Goal: Task Accomplishment & Management: Manage account settings

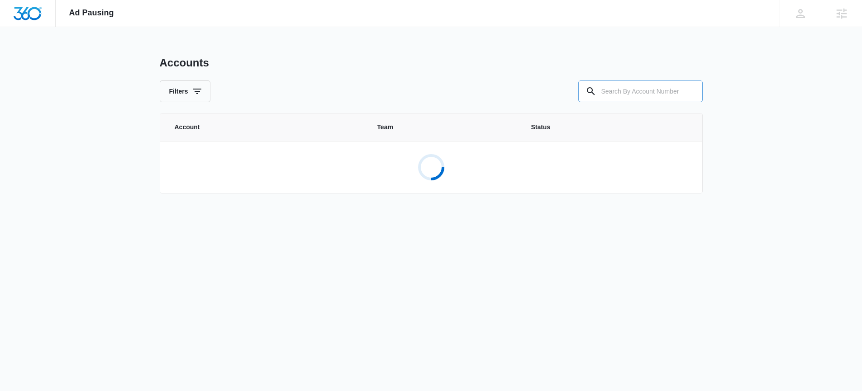
click at [665, 87] on input "text" at bounding box center [640, 92] width 124 height 22
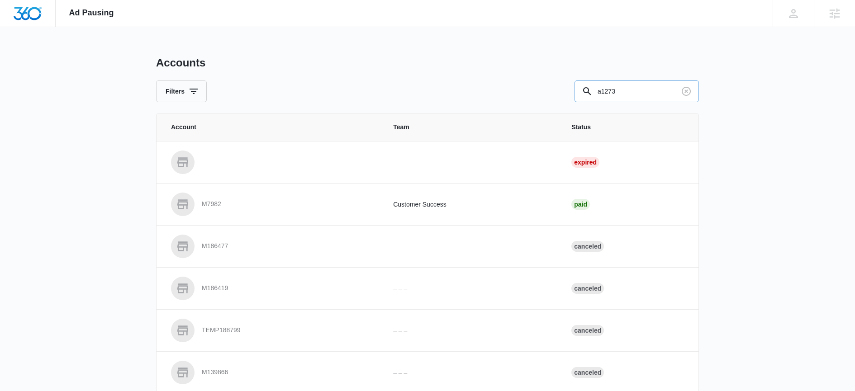
type input "a1273"
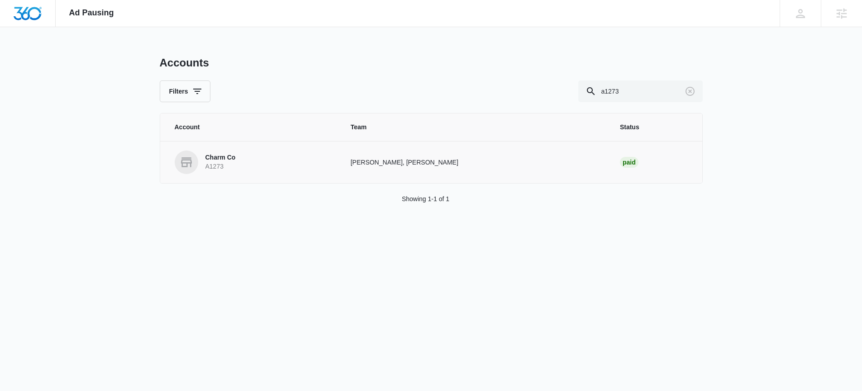
click at [221, 157] on p "Charm Co" at bounding box center [220, 157] width 30 height 9
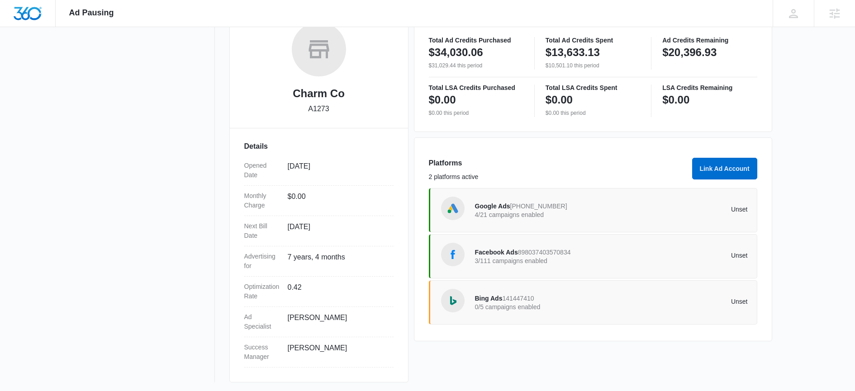
scroll to position [153, 0]
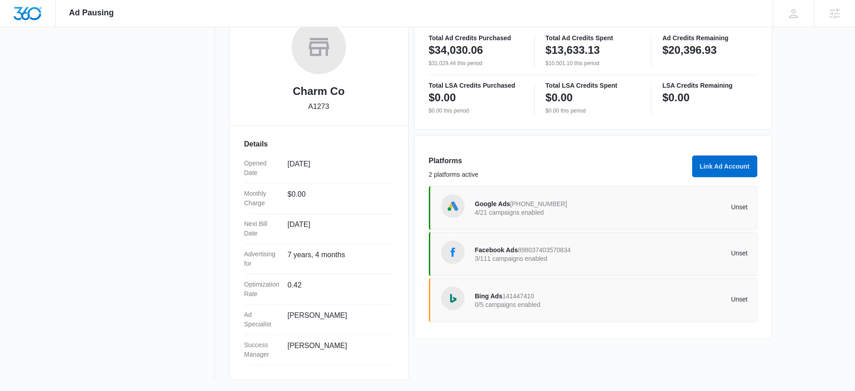
click at [509, 256] on p "3/111 campaigns enabled" at bounding box center [543, 259] width 137 height 6
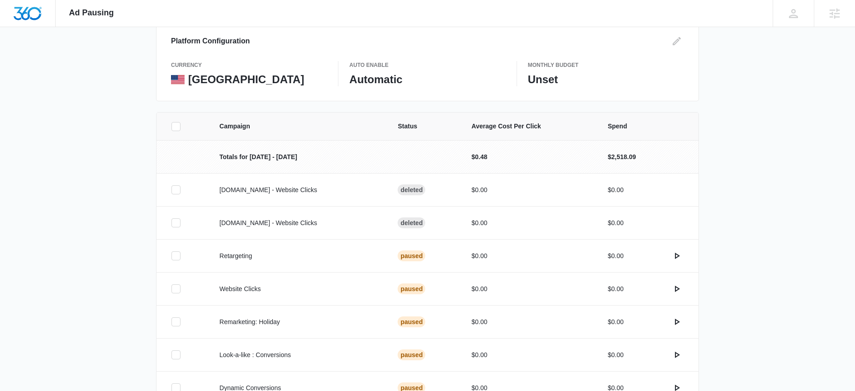
scroll to position [26, 0]
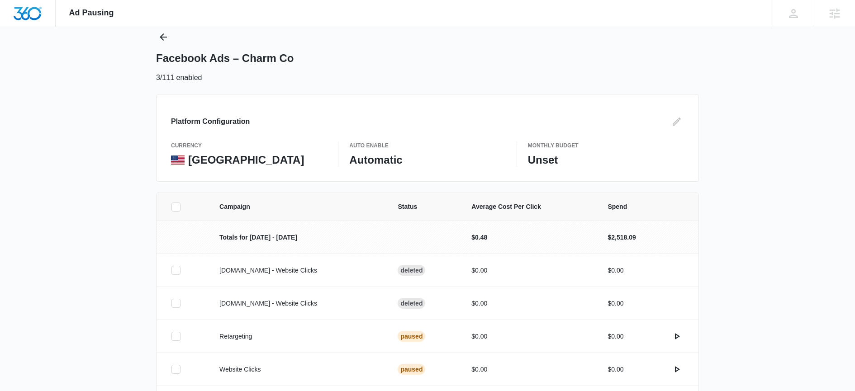
click at [388, 151] on div "Auto Enable Automatic" at bounding box center [427, 154] width 156 height 25
click at [676, 124] on icon "Edit" at bounding box center [676, 121] width 11 height 11
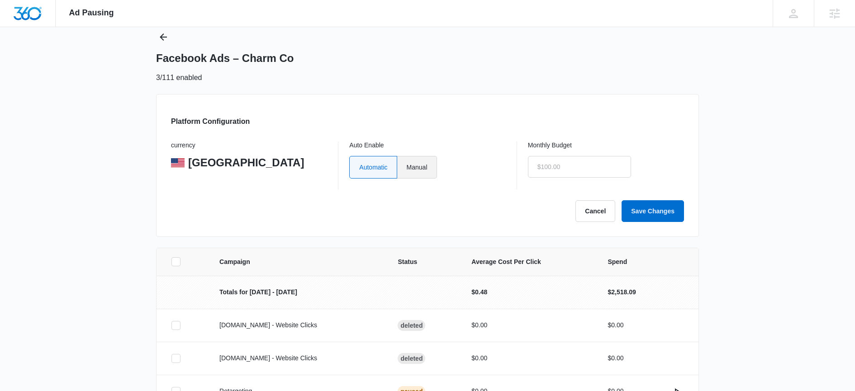
click at [424, 172] on label "Manual" at bounding box center [417, 167] width 40 height 23
click at [407, 167] on input "Manual" at bounding box center [406, 167] width 0 height 0
radio input "true"
click at [677, 216] on button "Save Changes" at bounding box center [652, 211] width 62 height 22
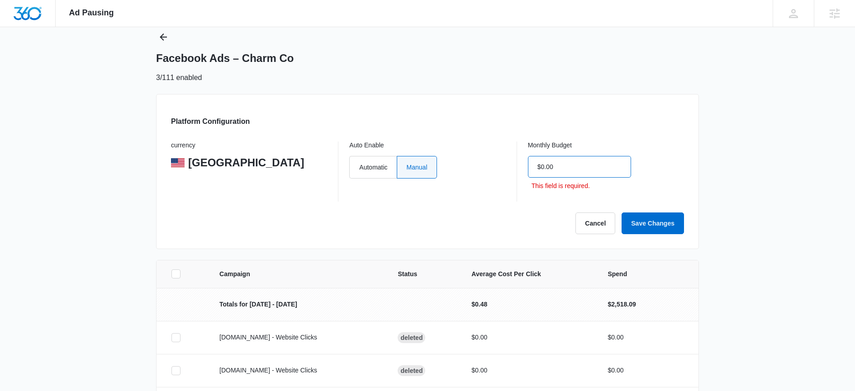
click at [571, 172] on input "$0.00" at bounding box center [579, 167] width 103 height 22
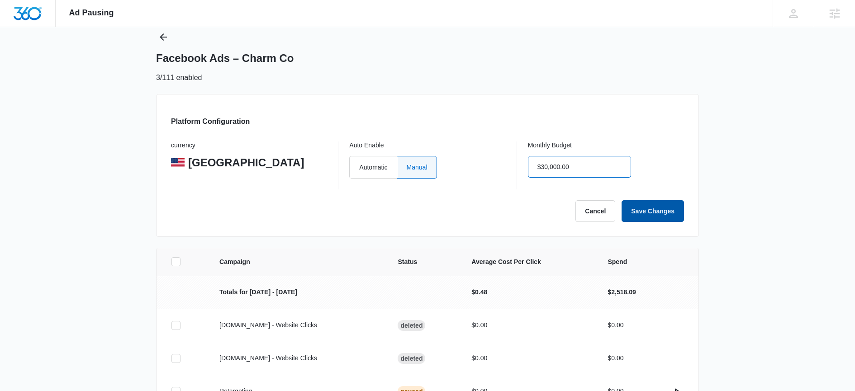
type input "$30,000.00"
click at [649, 213] on button "Save Changes" at bounding box center [652, 211] width 62 height 22
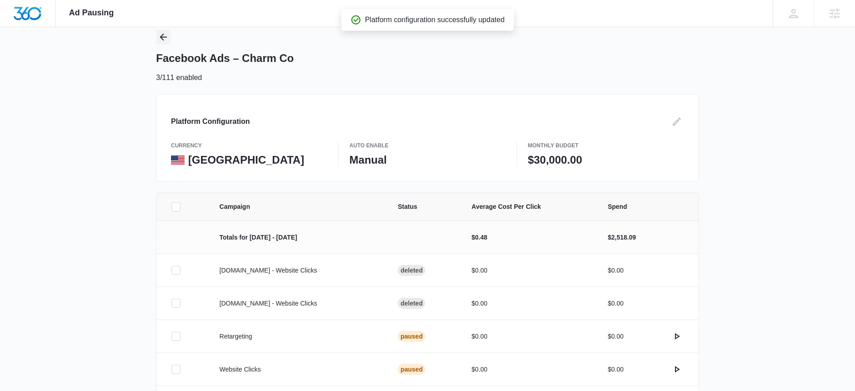
click at [170, 41] on button "Back" at bounding box center [163, 37] width 14 height 14
